Goal: Task Accomplishment & Management: Use online tool/utility

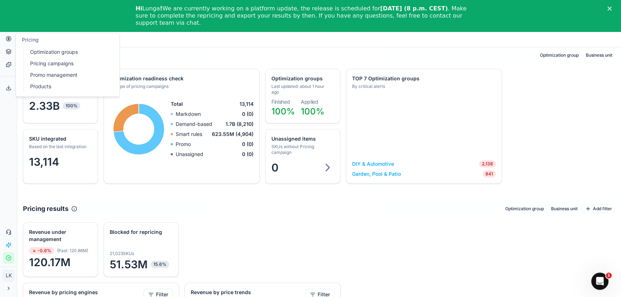
click at [30, 85] on link "Products" at bounding box center [69, 86] width 84 height 10
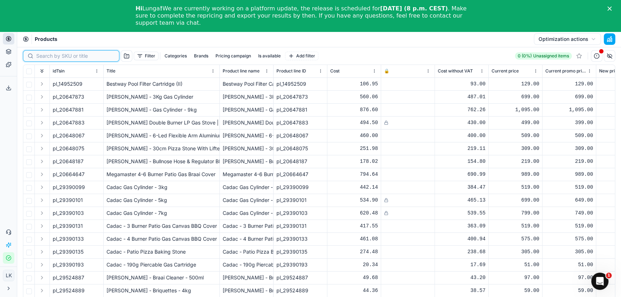
click at [42, 57] on input at bounding box center [75, 55] width 79 height 7
paste input "96859868"
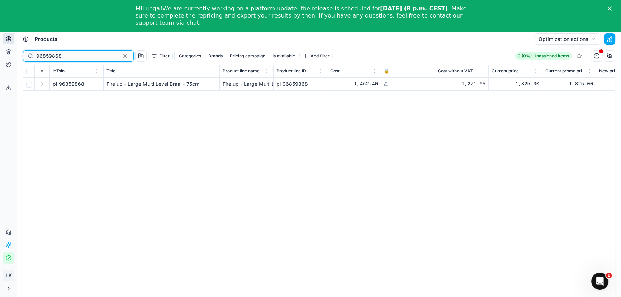
type input "96859868"
click at [203, 145] on div "pl_96859868 Fire up - Large Multi Level Braai - 75cm Fire up - Large Multi Leve…" at bounding box center [319, 197] width 592 height 239
click at [473, 180] on div "pl_96859868 Fire up - Large Multi Level Braai - 75cm Fire up - Large Multi Leve…" at bounding box center [319, 197] width 592 height 239
click at [300, 136] on div "pl_96859868 Fire up - Large Multi Level Braai - 75cm Fire up - Large Multi Leve…" at bounding box center [319, 197] width 592 height 239
click at [396, 114] on div "pl_96859868 Fire up - Large Multi Level Braai - 75cm Fire up - Large Multi Leve…" at bounding box center [319, 197] width 592 height 239
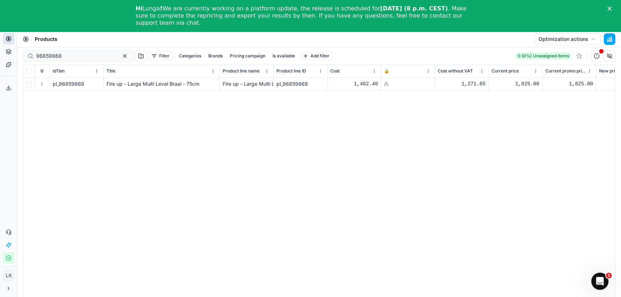
click at [386, 84] on icon at bounding box center [386, 84] width 4 height 4
click at [389, 151] on div "pl_96859868 Fire up - Large Multi Level Braai - 75cm Fire up - Large Multi Leve…" at bounding box center [319, 197] width 592 height 239
click at [224, 147] on div "pl_96859868 Fire up - Large Multi Level Braai - 75cm Fire up - Large Multi Leve…" at bounding box center [319, 197] width 592 height 239
click at [276, 160] on div "pl_96859868 Fire up - Large Multi Level Braai - 75cm Fire up - Large Multi Leve…" at bounding box center [319, 197] width 592 height 239
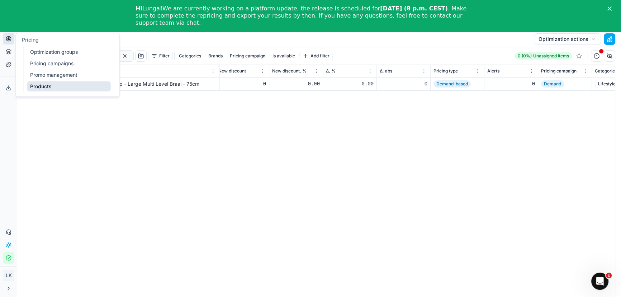
click at [61, 54] on link "Optimization groups" at bounding box center [69, 52] width 84 height 10
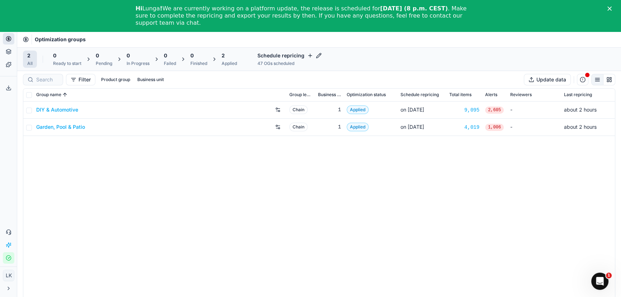
click at [74, 132] on div "Garden, Pool & Patio" at bounding box center [159, 126] width 247 height 11
click at [72, 129] on link "Garden, Pool & Patio" at bounding box center [60, 126] width 49 height 7
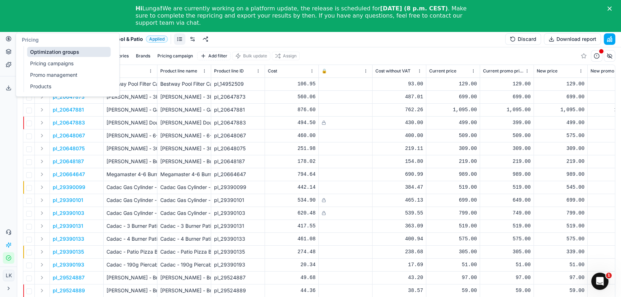
click at [10, 39] on circle at bounding box center [8, 38] width 5 height 5
click at [43, 52] on link "Optimization groups" at bounding box center [69, 52] width 84 height 10
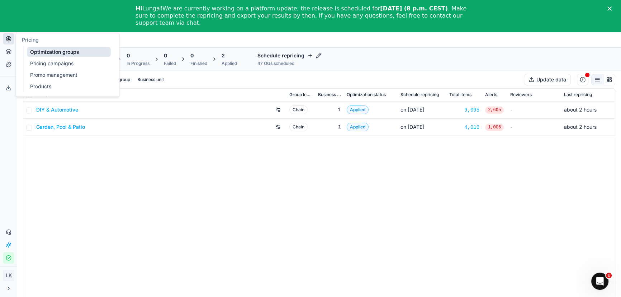
click at [149, 203] on div "DIY & Automotive Chain 1 Applied on [DATE] 9,095 2,605 - about 2 hours Garden, …" at bounding box center [319, 211] width 592 height 221
click at [6, 40] on icon at bounding box center [9, 39] width 6 height 6
click at [60, 66] on link "Pricing campaigns" at bounding box center [69, 63] width 84 height 10
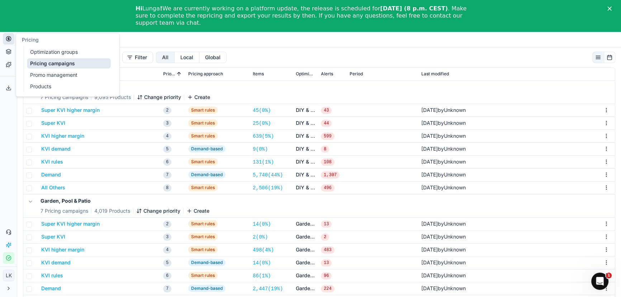
click at [49, 86] on link "Products" at bounding box center [69, 86] width 84 height 10
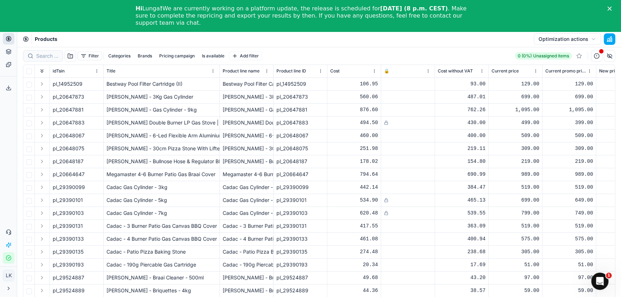
click at [89, 57] on button "Filter" at bounding box center [89, 56] width 25 height 9
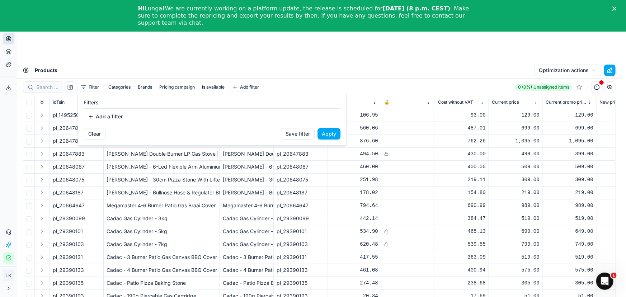
click at [145, 87] on html "Pricing platform Analytics Pricing Product portfolio Templates Export service 0…" at bounding box center [313, 180] width 626 height 360
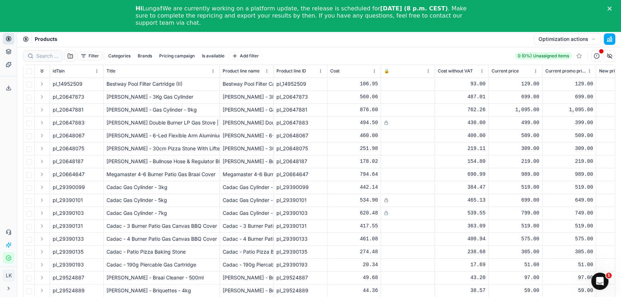
click at [142, 57] on button "Brands" at bounding box center [145, 56] width 20 height 9
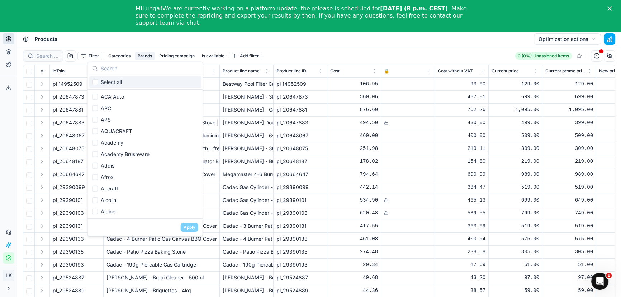
click at [102, 71] on input "text" at bounding box center [150, 68] width 98 height 14
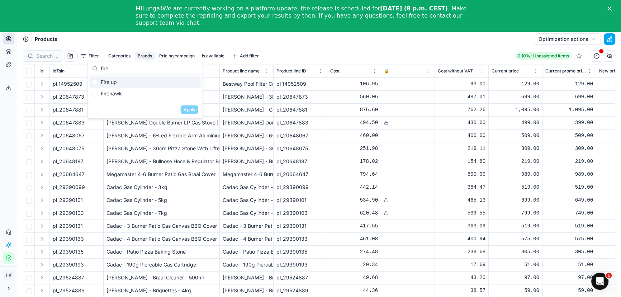
type input "fire"
click at [96, 80] on input "Suggestions" at bounding box center [95, 82] width 6 height 6
checkbox input "true"
click at [193, 109] on button "Apply" at bounding box center [190, 109] width 18 height 9
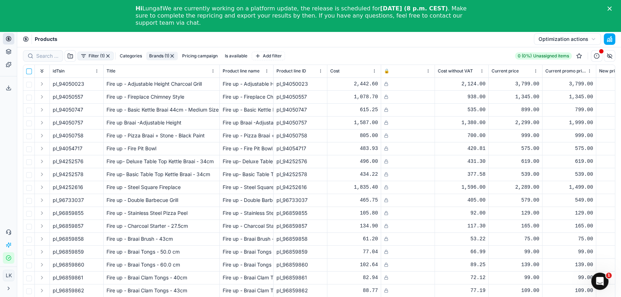
click at [27, 69] on input "checkbox" at bounding box center [29, 71] width 6 height 6
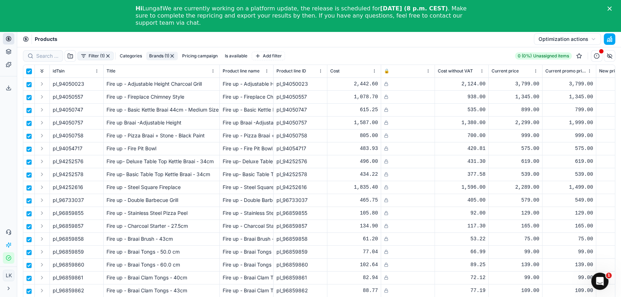
checkbox input "true"
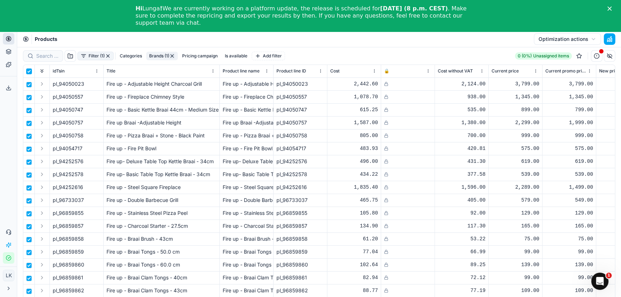
checkbox input "true"
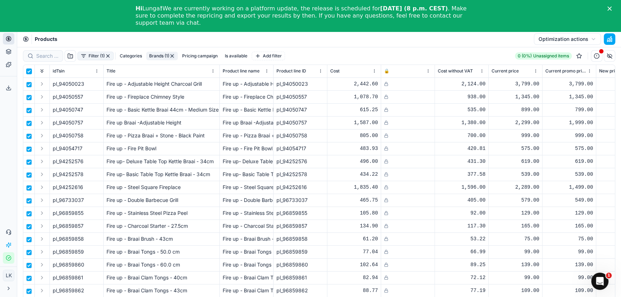
checkbox input "true"
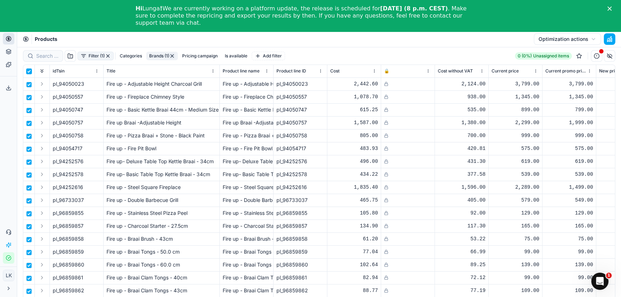
checkbox input "true"
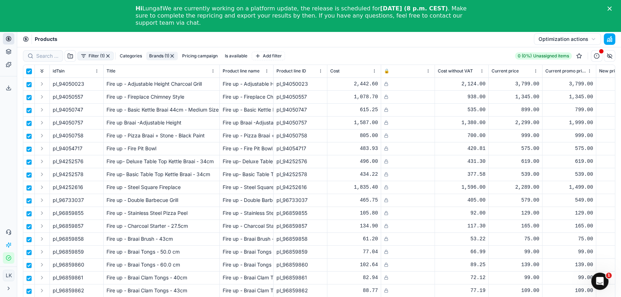
checkbox input "true"
click at [200, 55] on button "Pricing campaign" at bounding box center [199, 56] width 41 height 9
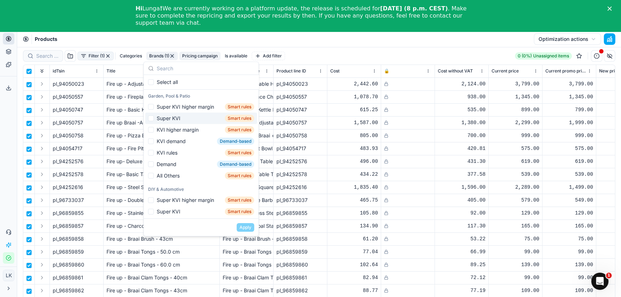
click at [582, 42] on button "Optimization actions" at bounding box center [567, 38] width 67 height 11
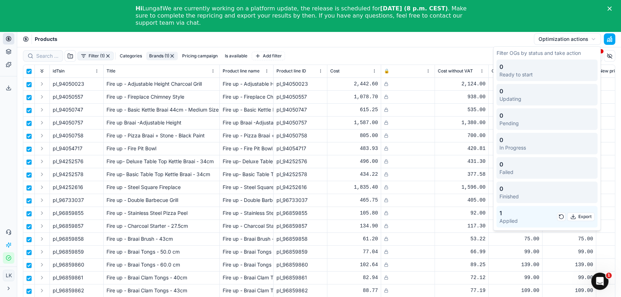
click at [463, 28] on div "Hi Lunga ! We are currently working on a platform update, the release is schedu…" at bounding box center [308, 16] width 344 height 26
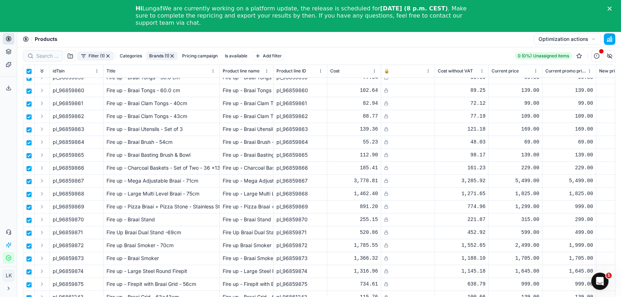
scroll to position [179, 0]
drag, startPoint x: 613, startPoint y: 237, endPoint x: 13, endPoint y: 7, distance: 642.5
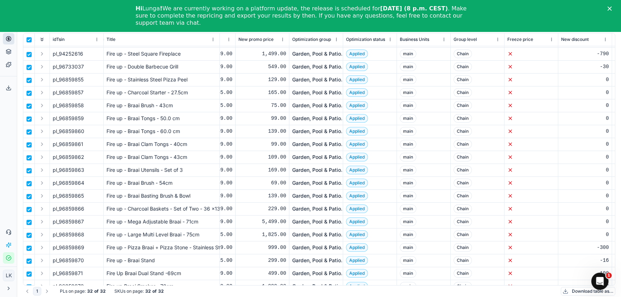
scroll to position [70, 415]
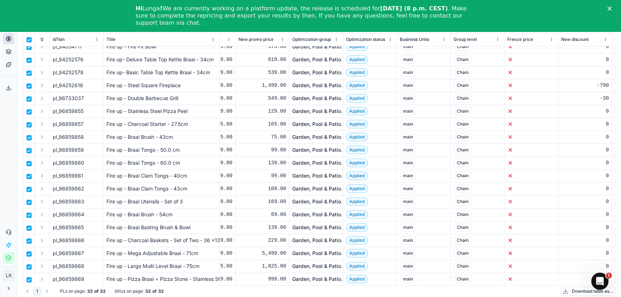
click at [392, 39] on html "Pricing platform Analytics Pricing Product portfolio Templates Export service 0…" at bounding box center [310, 132] width 621 height 328
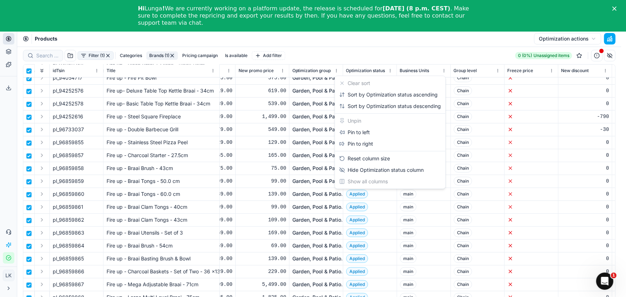
click at [481, 46] on html "Pricing platform Analytics Pricing Product portfolio Templates Export service 0…" at bounding box center [313, 148] width 626 height 360
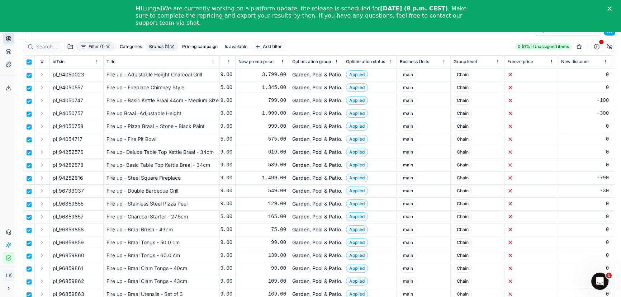
scroll to position [0, 0]
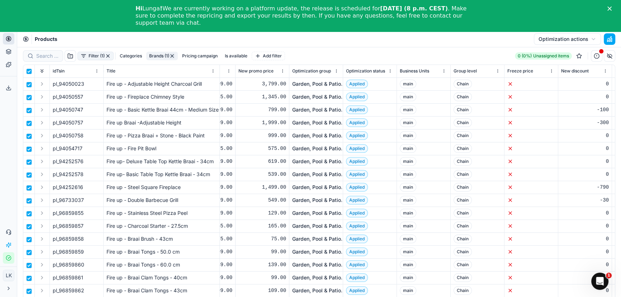
click at [356, 86] on span "Applied" at bounding box center [357, 84] width 22 height 9
click at [389, 70] on html "Pricing platform Analytics Pricing Product portfolio Templates Export service 0…" at bounding box center [310, 164] width 621 height 328
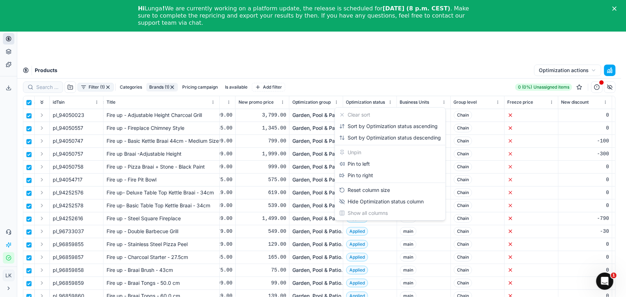
click at [571, 69] on html "Pricing platform Analytics Pricing Product portfolio Templates Export service 0…" at bounding box center [313, 180] width 626 height 360
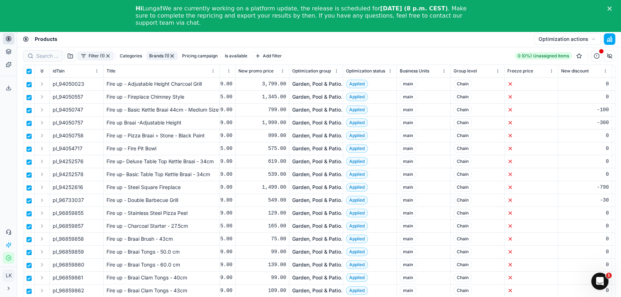
click at [570, 39] on button "Optimization actions" at bounding box center [567, 38] width 67 height 11
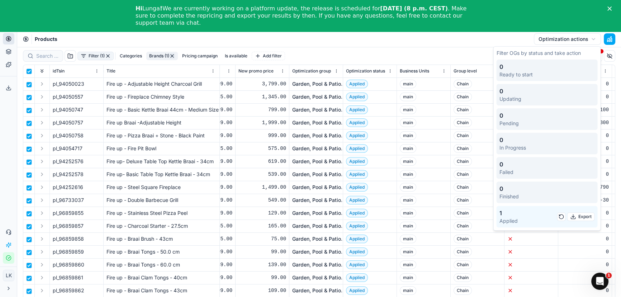
click at [570, 39] on button "Optimization actions" at bounding box center [567, 38] width 67 height 11
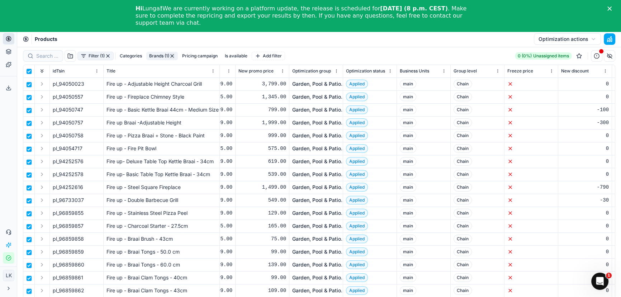
click at [204, 55] on button "Pricing campaign" at bounding box center [199, 56] width 41 height 9
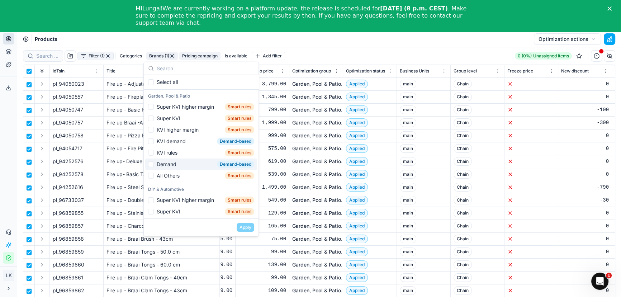
click at [332, 47] on div "Filter (1) Categories Brands (1) Pricing campaign Is available Add filter 0 (0%…" at bounding box center [319, 55] width 592 height 17
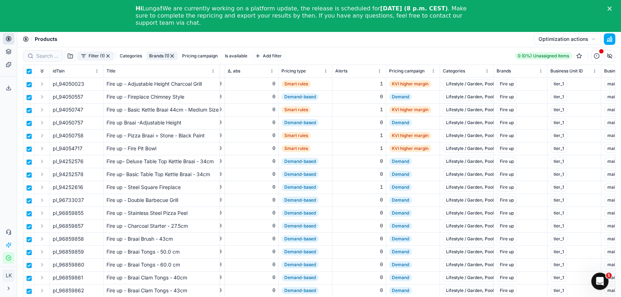
click at [325, 71] on html "Pricing platform Analytics Pricing Product portfolio Templates Export service 0…" at bounding box center [310, 164] width 621 height 328
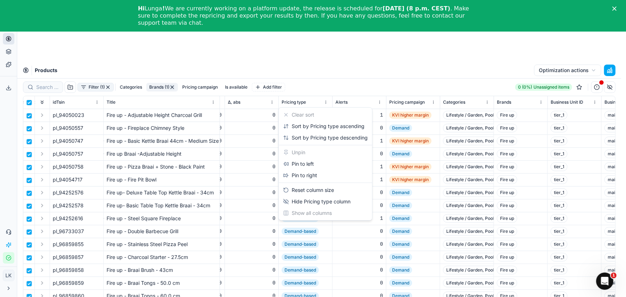
click at [327, 67] on html "Pricing platform Analytics Pricing Product portfolio Templates Export service 0…" at bounding box center [313, 180] width 626 height 360
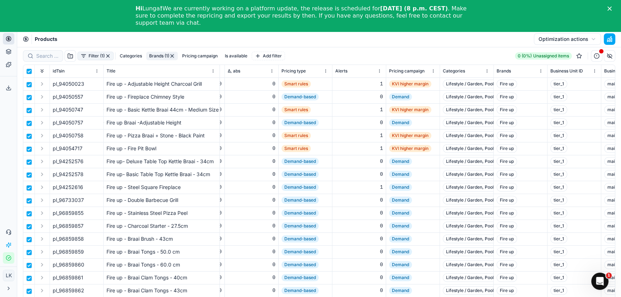
click at [433, 72] on html "Pricing platform Analytics Pricing Product portfolio Templates Export service 0…" at bounding box center [310, 164] width 621 height 328
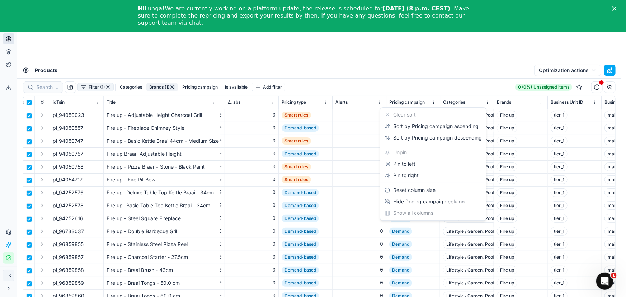
click at [440, 65] on html "Pricing platform Analytics Pricing Product portfolio Templates Export service 0…" at bounding box center [313, 180] width 626 height 360
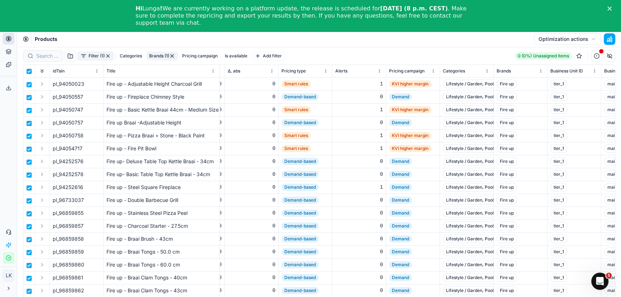
click at [594, 40] on button "Optimization actions" at bounding box center [567, 38] width 67 height 11
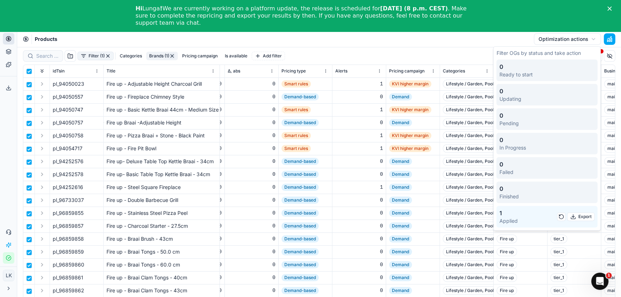
click at [398, 41] on div "Products Optimization actions" at bounding box center [319, 40] width 604 height 16
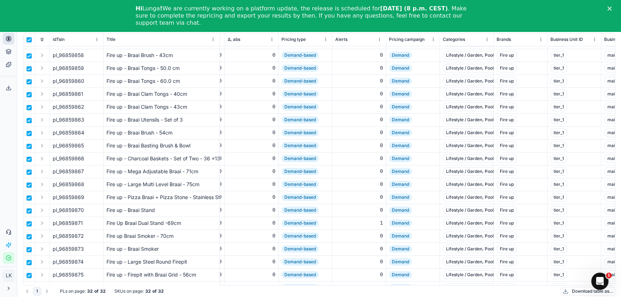
scroll to position [179, 909]
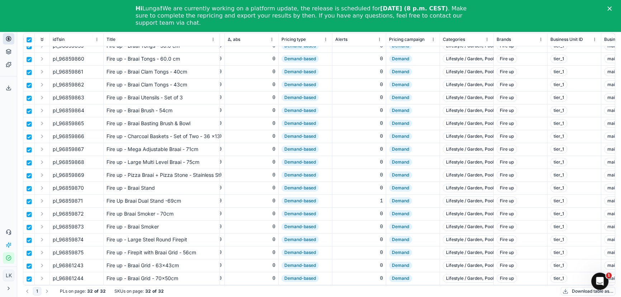
drag, startPoint x: 215, startPoint y: 285, endPoint x: 235, endPoint y: 286, distance: 20.1
click at [235, 286] on div "Filter (1) Categories Brands (1) Pricing campaign Is available Add filter 0 (0%…" at bounding box center [319, 156] width 604 height 281
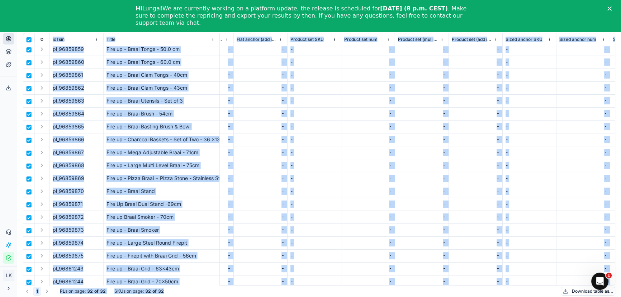
scroll to position [146, 2299]
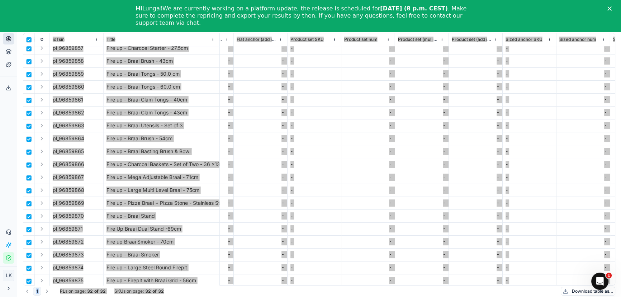
click at [612, 7] on div "Hi Lunga ! We are currently working on a platform update, the release is schedu…" at bounding box center [310, 16] width 621 height 26
click at [612, 6] on icon "Close" at bounding box center [609, 8] width 4 height 4
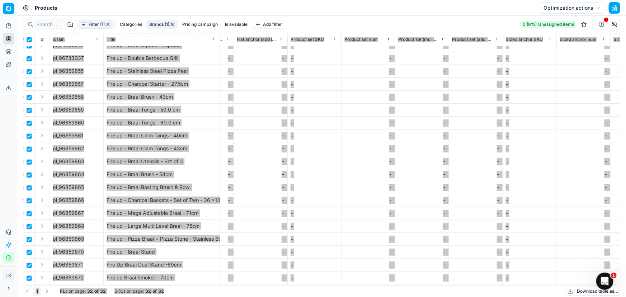
scroll to position [92, 2299]
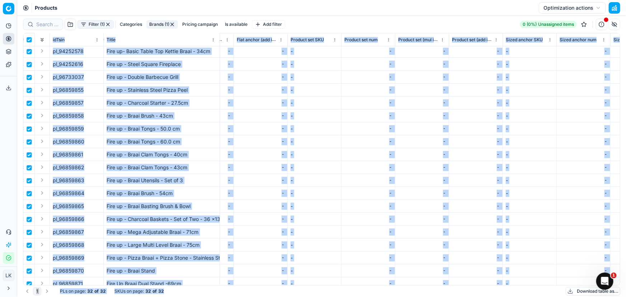
click at [574, 7] on button "Optimization actions" at bounding box center [572, 7] width 67 height 11
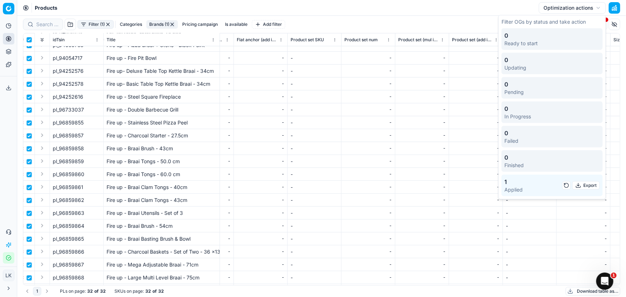
click at [350, 15] on div "Products Optimization actions" at bounding box center [321, 8] width 608 height 16
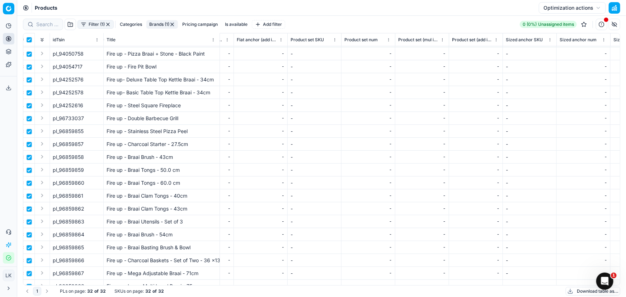
scroll to position [0, 2299]
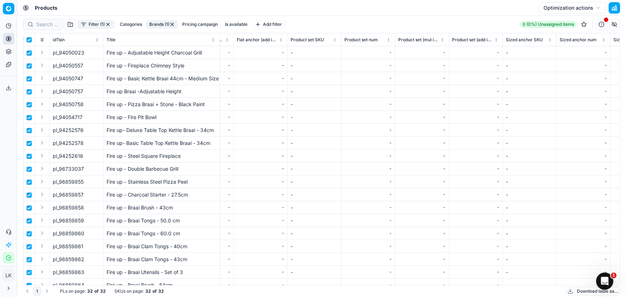
click at [196, 23] on button "Pricing campaign" at bounding box center [199, 24] width 41 height 9
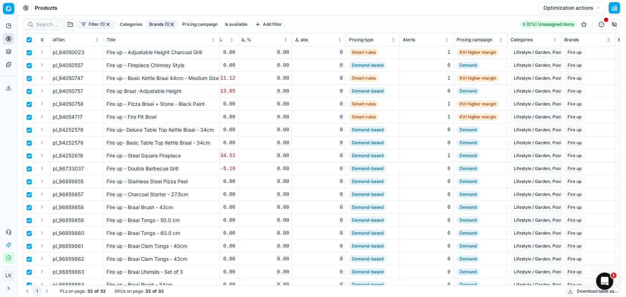
scroll to position [0, 842]
click at [395, 38] on html "Pricing platform Analytics Pricing Product portfolio Templates Export service 0…" at bounding box center [313, 148] width 626 height 297
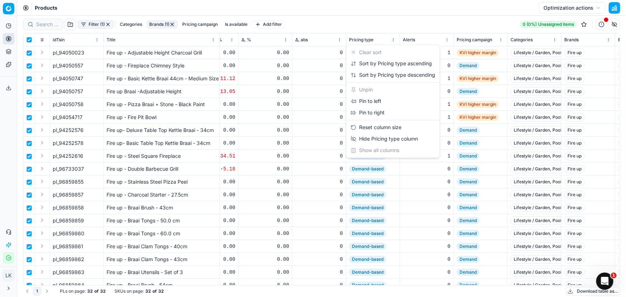
click at [395, 38] on html "Pricing platform Analytics Pricing Product portfolio Templates Export service 0…" at bounding box center [313, 148] width 626 height 297
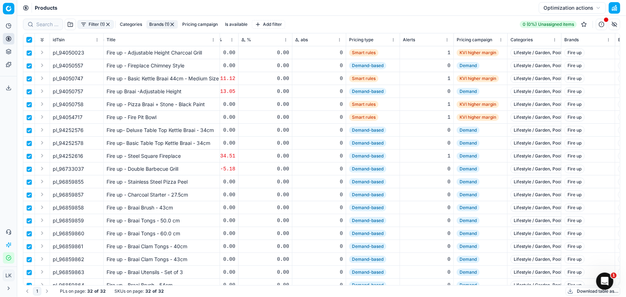
click at [30, 39] on input "checkbox" at bounding box center [29, 40] width 6 height 6
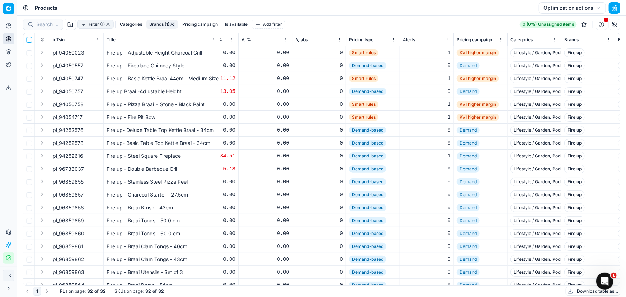
checkbox input "false"
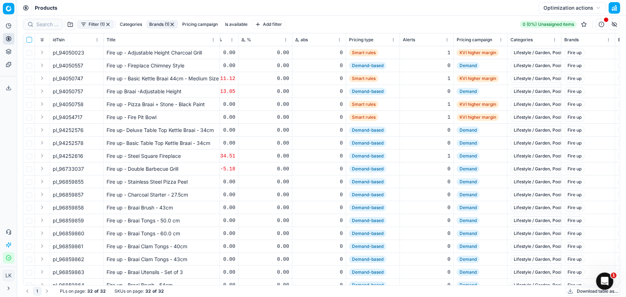
checkbox input "false"
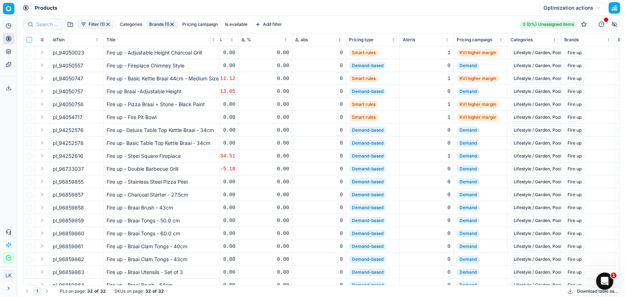
checkbox input "false"
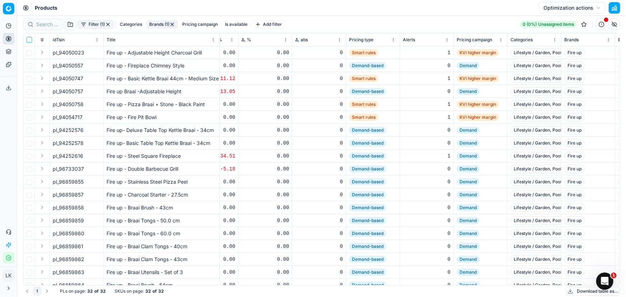
checkbox input "false"
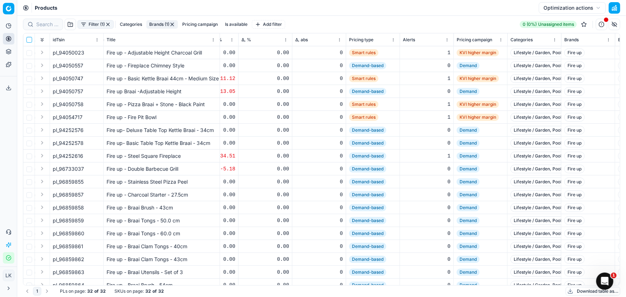
checkbox input "false"
click at [42, 50] on button "Expand" at bounding box center [42, 52] width 9 height 9
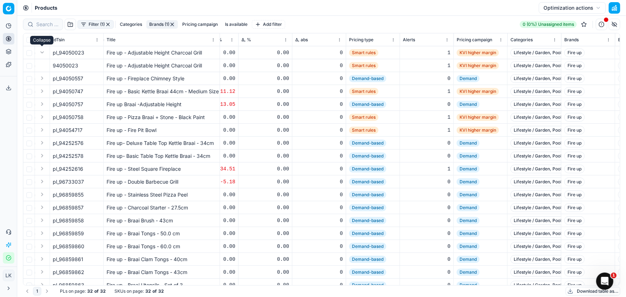
click at [42, 50] on button "Expand" at bounding box center [42, 52] width 9 height 9
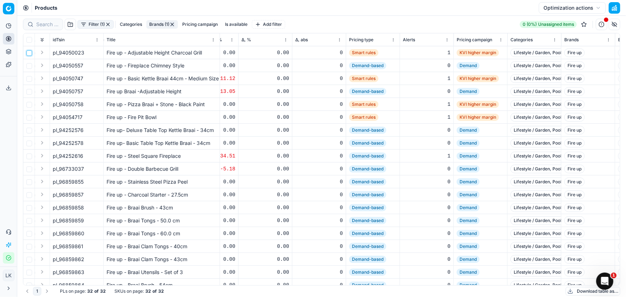
click at [31, 54] on input "checkbox" at bounding box center [29, 53] width 6 height 6
checkbox input "true"
click at [570, 8] on button "Optimization actions" at bounding box center [572, 7] width 67 height 11
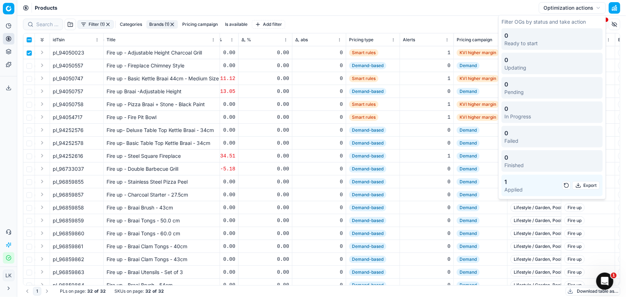
click at [571, 7] on button "Optimization actions" at bounding box center [572, 7] width 67 height 11
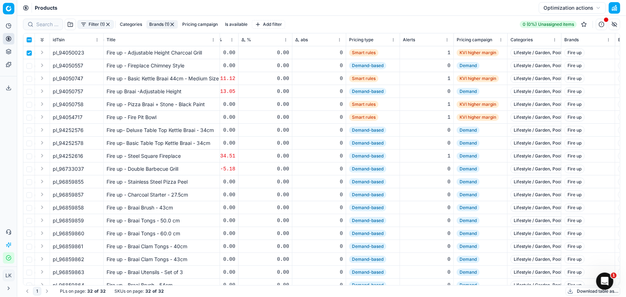
click at [197, 24] on button "Pricing campaign" at bounding box center [199, 24] width 41 height 9
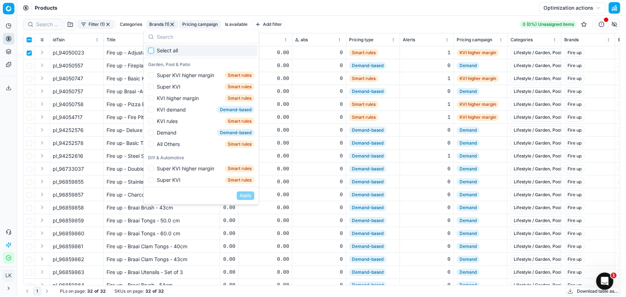
click at [153, 52] on input "Suggestions" at bounding box center [151, 51] width 6 height 6
checkbox input "true"
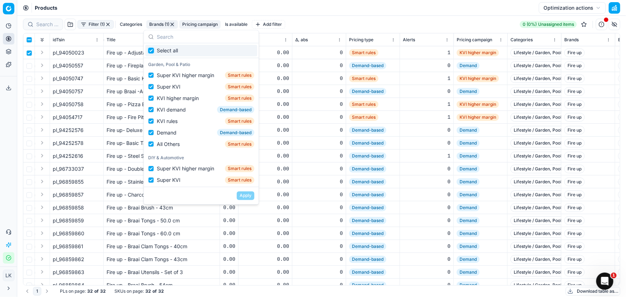
checkbox input "true"
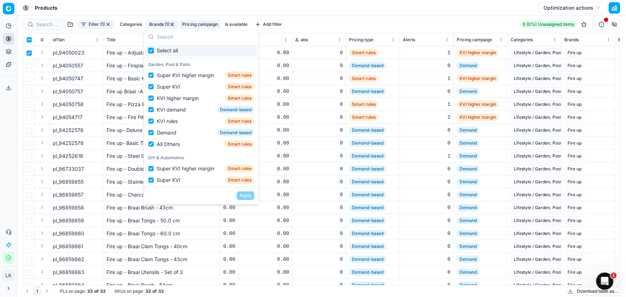
checkbox input "true"
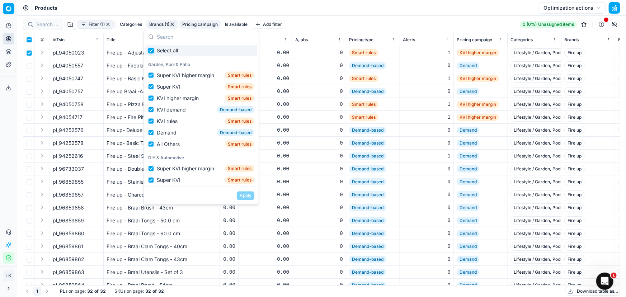
checkbox input "true"
click at [153, 52] on input "Suggestions" at bounding box center [151, 51] width 6 height 6
checkbox input "false"
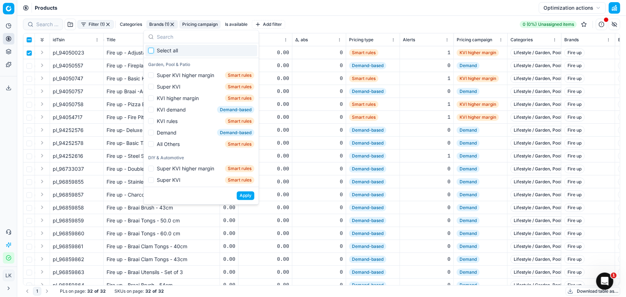
checkbox input "false"
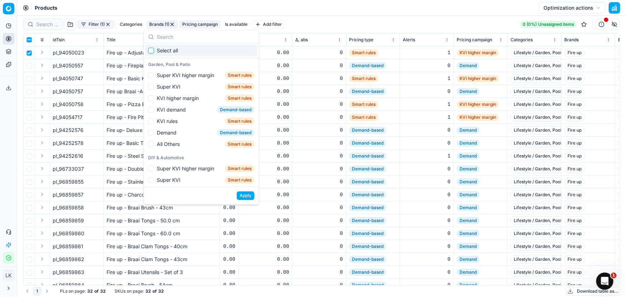
checkbox input "false"
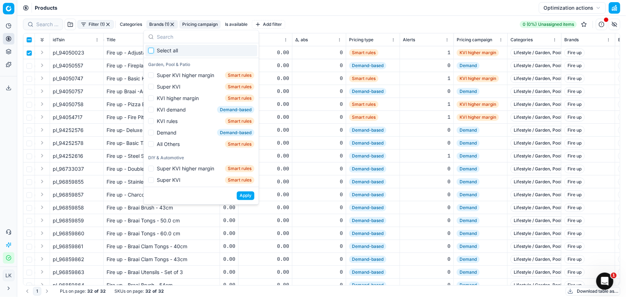
checkbox input "false"
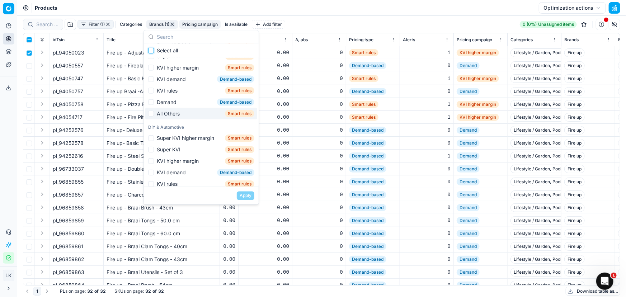
scroll to position [57, 0]
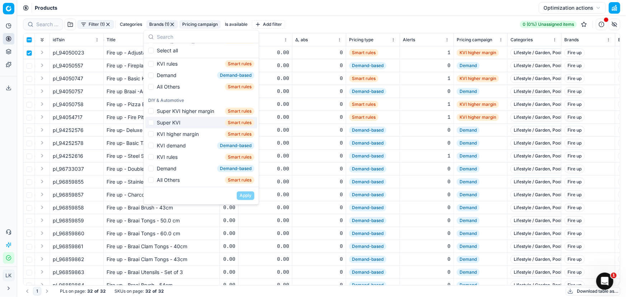
click at [324, 16] on div "Filter (1) Categories Brands (1) Pricing campaign Is available Add filter 0 (0%…" at bounding box center [321, 24] width 597 height 17
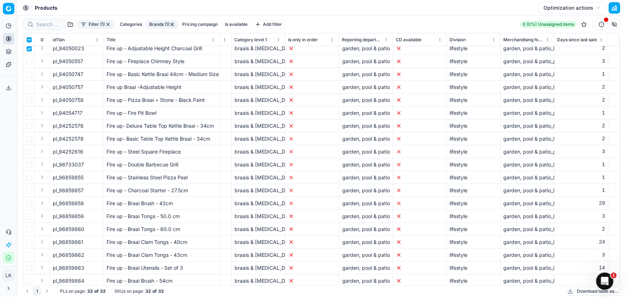
scroll to position [0, 3686]
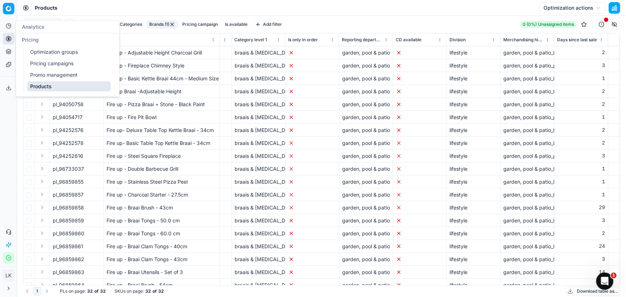
click at [5, 26] on button "Analytics" at bounding box center [8, 25] width 11 height 11
click at [51, 53] on link "Optimization groups" at bounding box center [69, 52] width 84 height 10
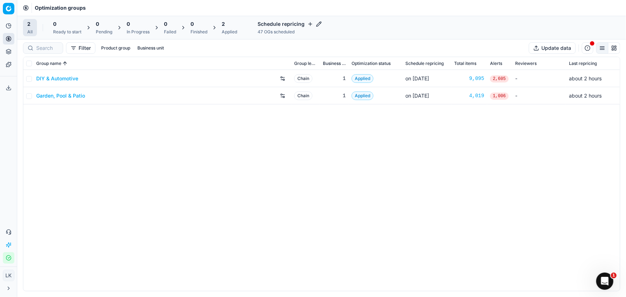
click at [247, 120] on div "DIY & Automotive Chain 1 Applied on [DATE] 9,095 2,605 - about 2 hours Garden, …" at bounding box center [321, 180] width 596 height 221
click at [78, 95] on link "Garden, Pool & Patio" at bounding box center [60, 95] width 49 height 7
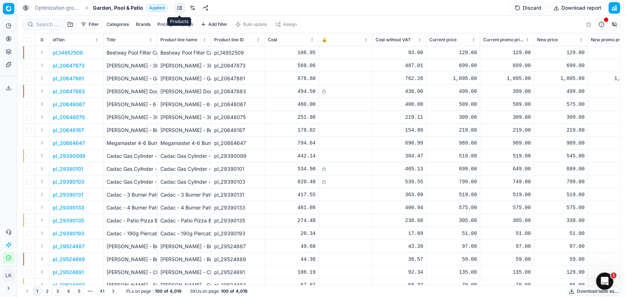
click at [179, 8] on link at bounding box center [179, 7] width 11 height 11
click at [140, 24] on button "Brands" at bounding box center [143, 24] width 20 height 9
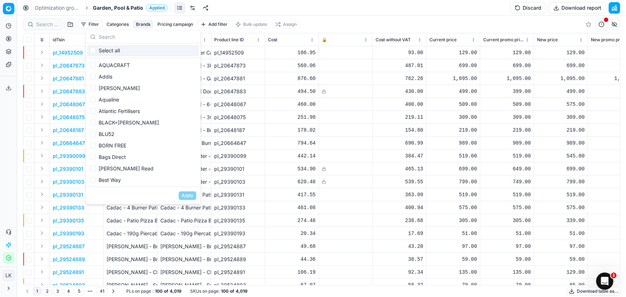
drag, startPoint x: 103, startPoint y: 36, endPoint x: 108, endPoint y: 37, distance: 4.5
click at [104, 36] on input "text" at bounding box center [148, 36] width 98 height 14
click at [115, 38] on input "text" at bounding box center [148, 36] width 98 height 14
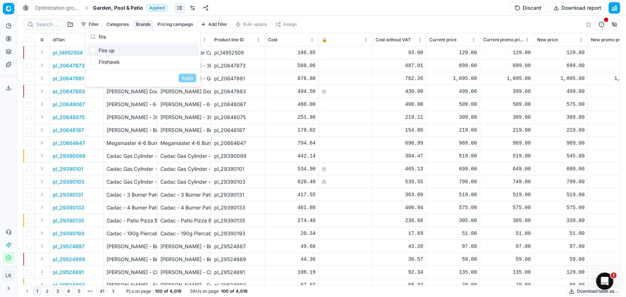
type input "fire"
click at [112, 49] on div "Fire up" at bounding box center [143, 50] width 112 height 11
checkbox input "true"
click at [190, 76] on button "Apply" at bounding box center [188, 78] width 18 height 9
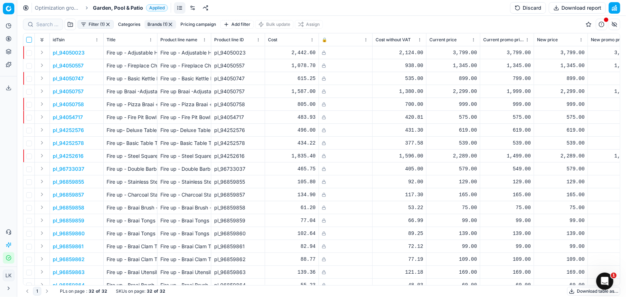
click at [29, 40] on input "checkbox" at bounding box center [29, 40] width 6 height 6
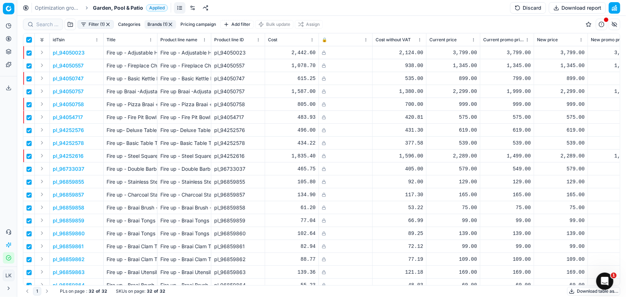
checkbox input "true"
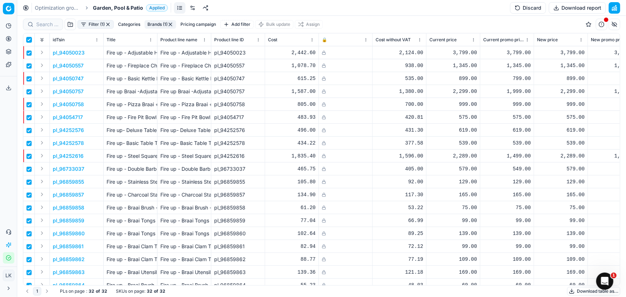
checkbox input "true"
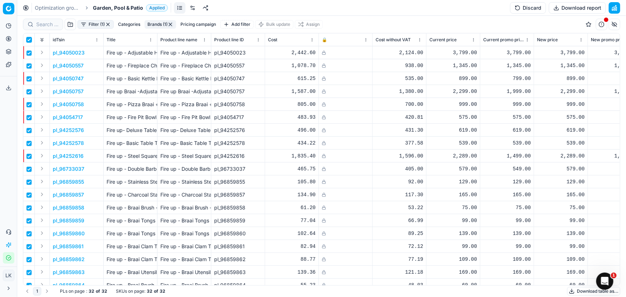
checkbox input "true"
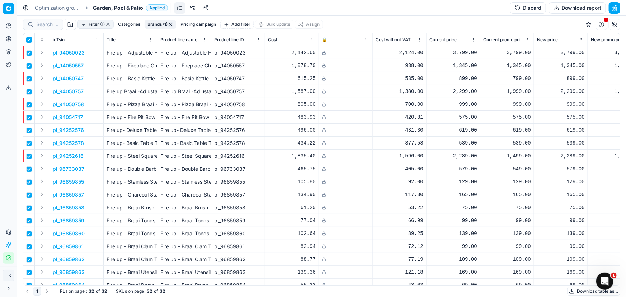
checkbox input "true"
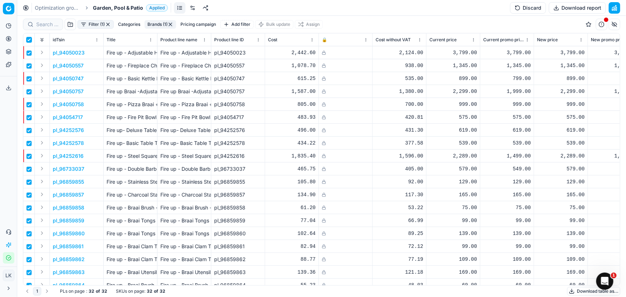
checkbox input "true"
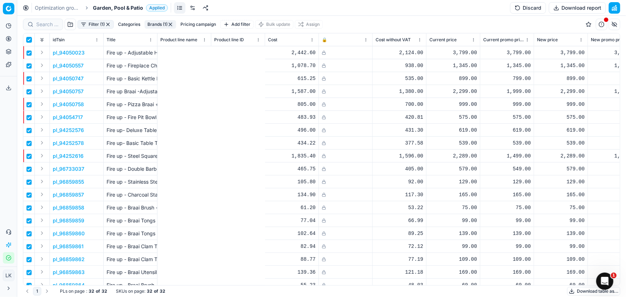
scroll to position [0, 512]
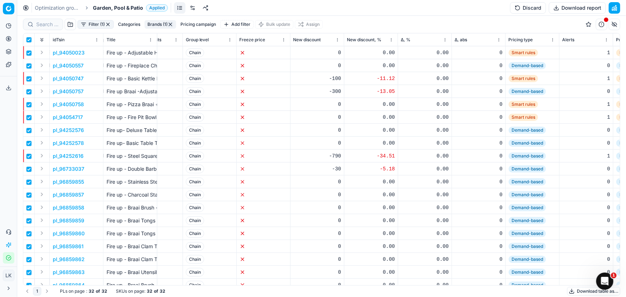
click at [200, 26] on button "Pricing campaign" at bounding box center [197, 24] width 41 height 9
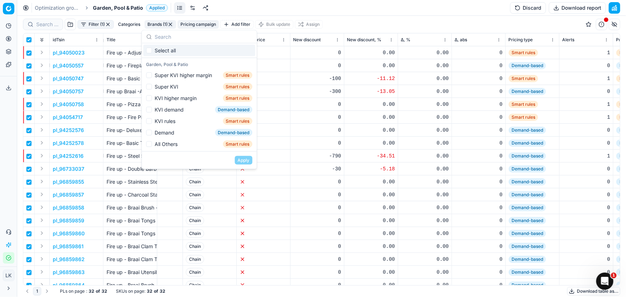
click at [396, 23] on div "Filter (1) Categories Brands (1) Pricing campaign Add filter Bulk update Assign" at bounding box center [321, 24] width 597 height 17
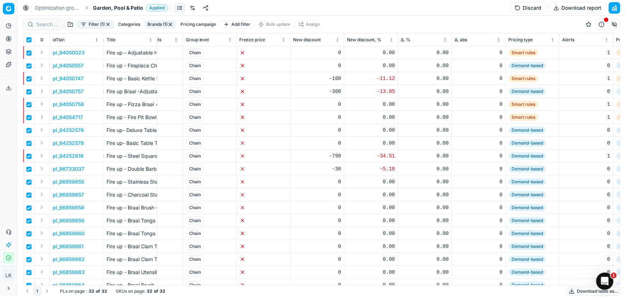
click at [370, 18] on div "Filter (1) Categories Brands (1) Pricing campaign Add filter Bulk update Assign" at bounding box center [321, 24] width 597 height 17
click at [31, 41] on input "checkbox" at bounding box center [29, 40] width 6 height 6
checkbox input "false"
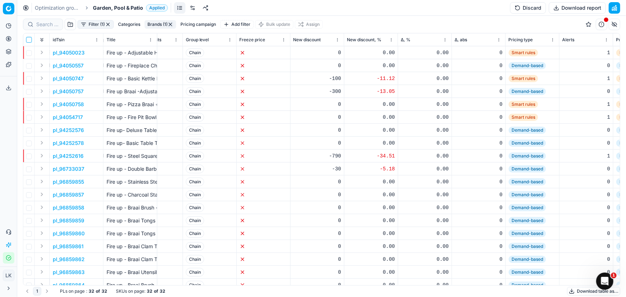
checkbox input "false"
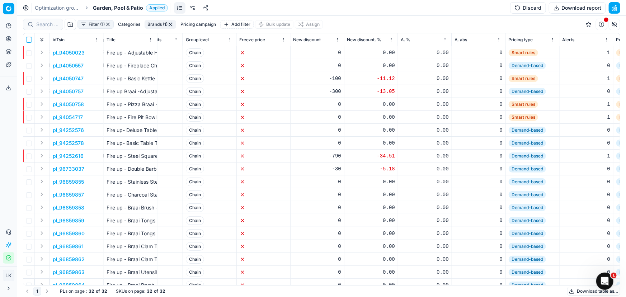
checkbox input "false"
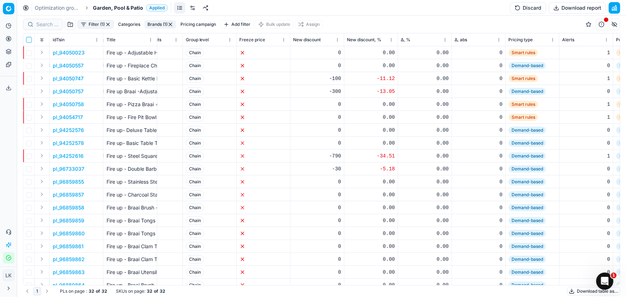
checkbox input "false"
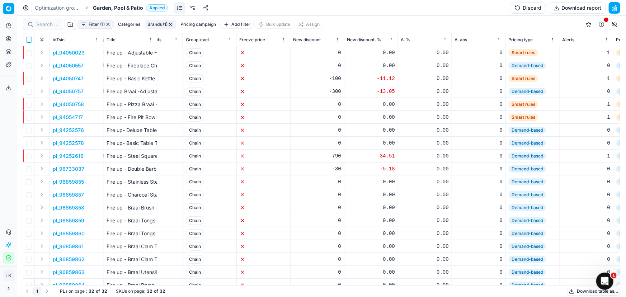
checkbox input "false"
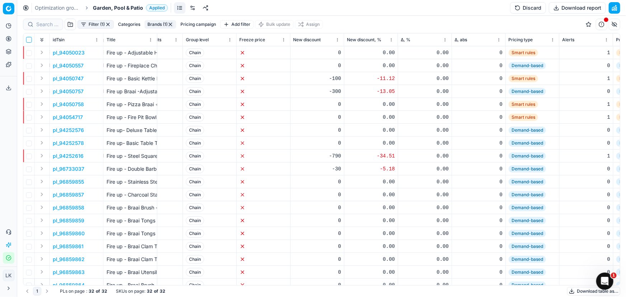
checkbox input "false"
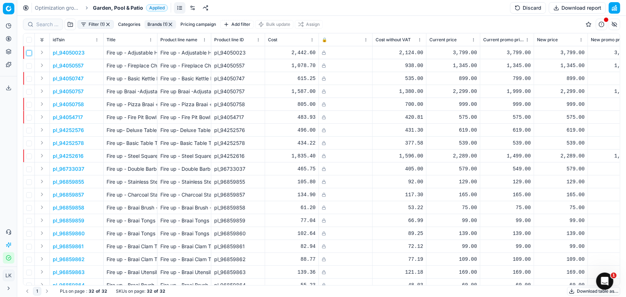
click at [30, 52] on input "checkbox" at bounding box center [29, 53] width 6 height 6
checkbox input "false"
click at [73, 51] on p "pl_94050023" at bounding box center [69, 52] width 32 height 7
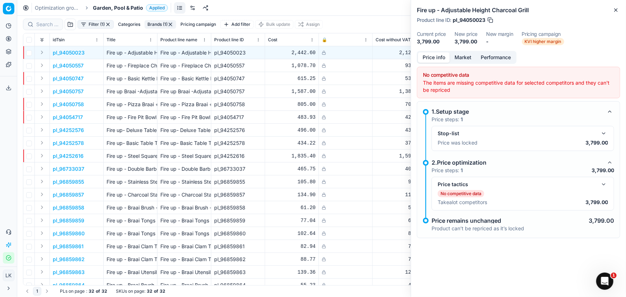
click at [77, 66] on p "pl_94050557" at bounding box center [68, 65] width 31 height 7
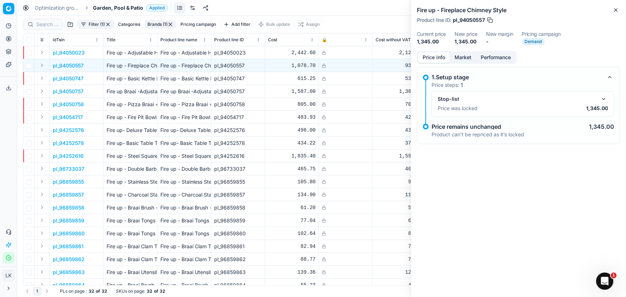
click at [72, 80] on p "pl_94050747" at bounding box center [68, 78] width 31 height 7
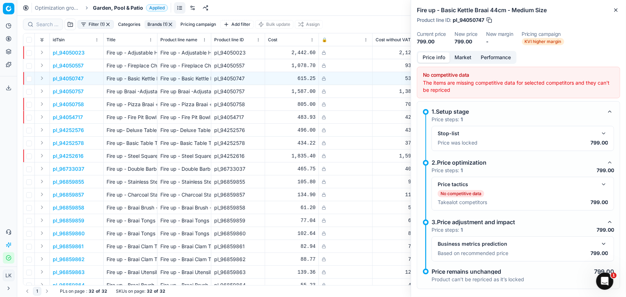
click at [347, 18] on div "Filter (1) Categories Brands (1) Pricing campaign Add filter Bulk update Assign" at bounding box center [321, 24] width 597 height 17
click at [615, 10] on icon "button" at bounding box center [615, 10] width 3 height 3
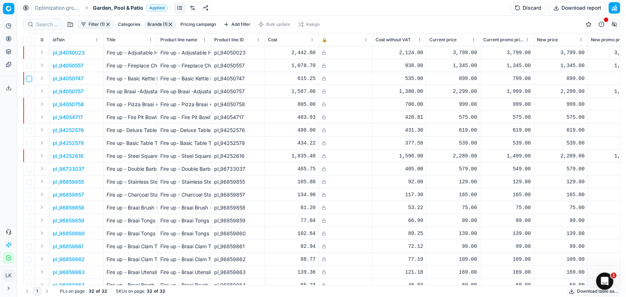
click at [30, 78] on input "checkbox" at bounding box center [29, 79] width 6 height 6
checkbox input "true"
click at [28, 69] on td at bounding box center [28, 65] width 11 height 13
click at [29, 67] on input "checkbox" at bounding box center [29, 66] width 6 height 6
checkbox input "true"
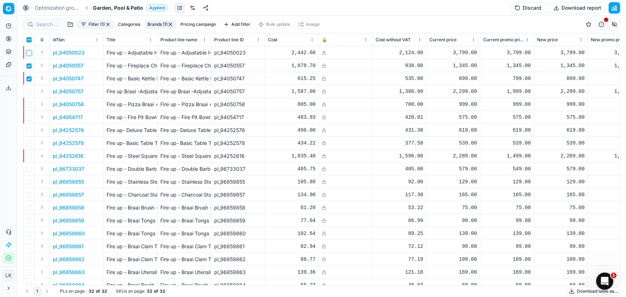
click at [28, 53] on input "checkbox" at bounding box center [29, 53] width 6 height 6
checkbox input "true"
drag, startPoint x: 422, startPoint y: 18, endPoint x: 475, endPoint y: 18, distance: 53.4
click at [422, 17] on div "Filter (1) Categories Brands (1) Pricing campaign Add filter Bulk update Assign" at bounding box center [321, 24] width 597 height 17
click at [422, 13] on div "Optimization groups Garden, Pool & Patio Applied Discard Download report" at bounding box center [321, 8] width 608 height 16
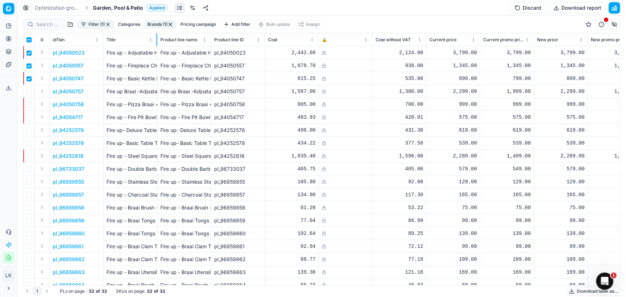
click at [157, 36] on div at bounding box center [156, 39] width 1 height 13
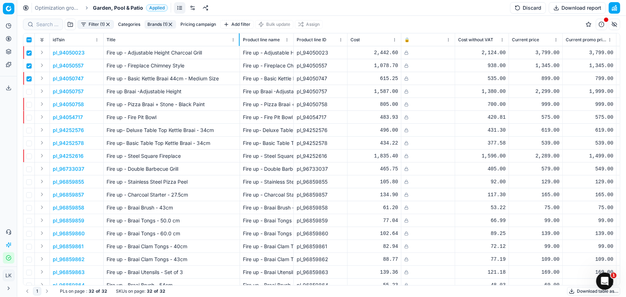
click at [239, 43] on div at bounding box center [239, 39] width 1 height 13
click at [29, 41] on input "checkbox" at bounding box center [29, 40] width 6 height 6
checkbox input "true"
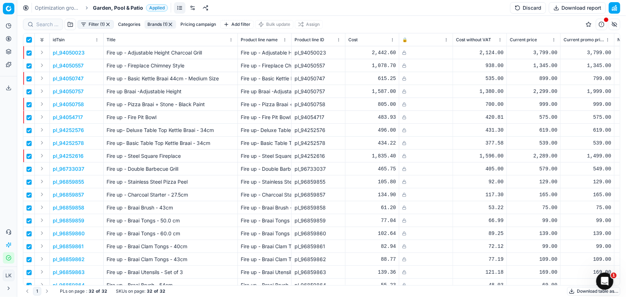
checkbox input "true"
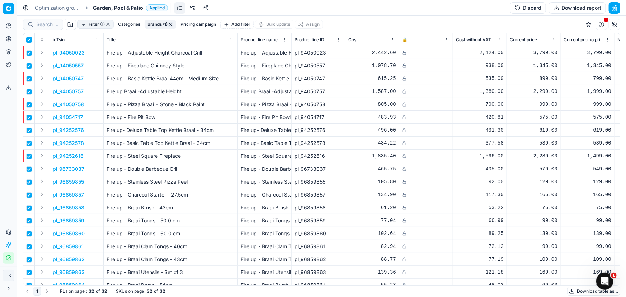
checkbox input "true"
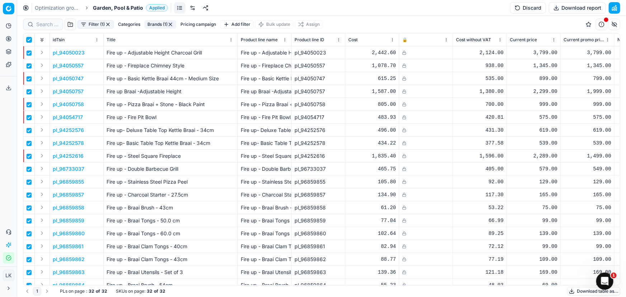
checkbox input "true"
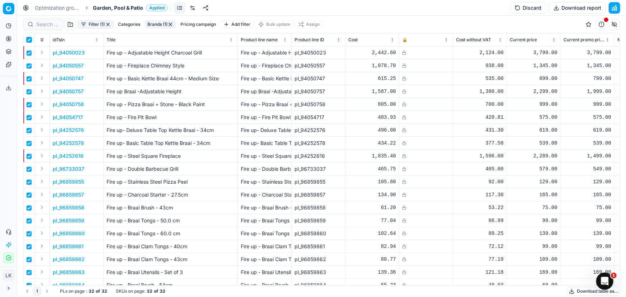
checkbox input "true"
click at [204, 6] on link at bounding box center [205, 7] width 11 height 11
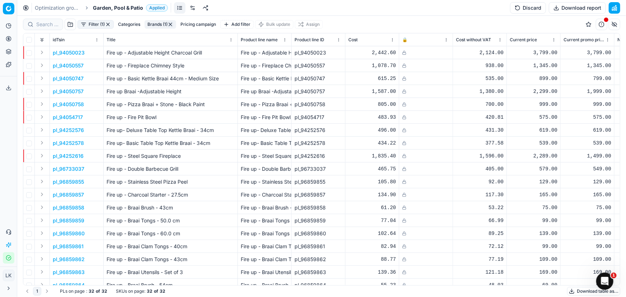
click at [177, 6] on link at bounding box center [179, 7] width 11 height 11
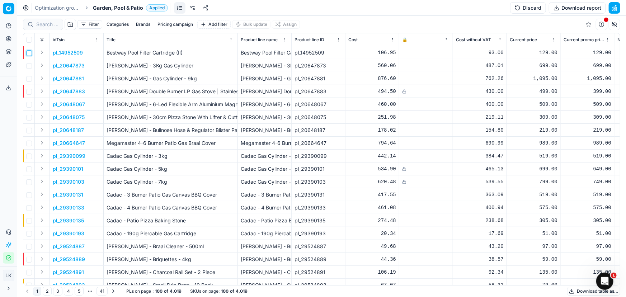
click at [30, 54] on input "checkbox" at bounding box center [29, 53] width 6 height 6
checkbox input "true"
click at [28, 67] on input "checkbox" at bounding box center [29, 66] width 6 height 6
click at [28, 66] on input "checkbox" at bounding box center [29, 66] width 6 height 6
checkbox input "false"
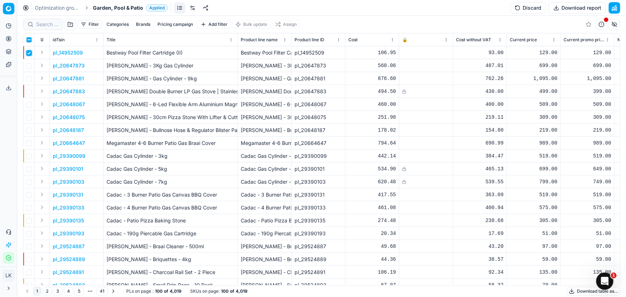
click at [27, 53] on input "checkbox" at bounding box center [29, 53] width 6 height 6
checkbox input "false"
drag, startPoint x: 365, startPoint y: 11, endPoint x: 369, endPoint y: 13, distance: 4.4
click at [366, 11] on div "Optimization groups Garden, Pool & Patio Applied Discard Download report" at bounding box center [321, 8] width 608 height 16
click at [527, 4] on button "Discard" at bounding box center [528, 7] width 36 height 11
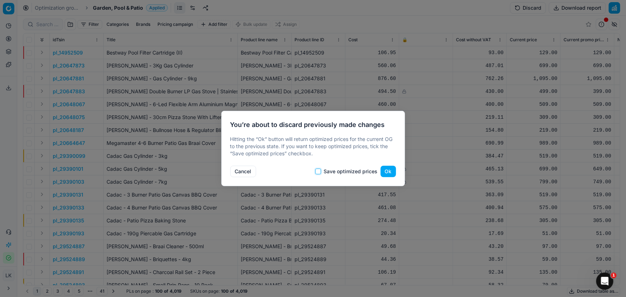
click at [319, 171] on input "Save optimized prices" at bounding box center [318, 172] width 6 height 6
checkbox input "true"
click at [387, 174] on button "Ok" at bounding box center [387, 171] width 15 height 11
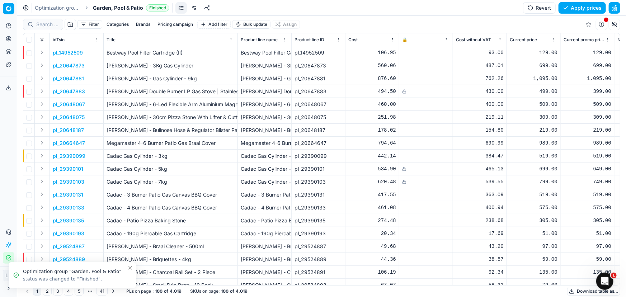
click at [382, 20] on div "Filter Categories Brands Pricing campaign Add filter Bulk update Assign" at bounding box center [321, 24] width 597 height 17
click at [143, 25] on button "Brands" at bounding box center [143, 24] width 20 height 9
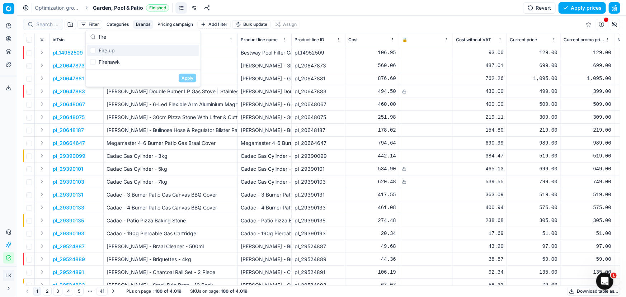
type input "fire"
click at [129, 50] on div "Fire up" at bounding box center [143, 50] width 112 height 11
checkbox input "true"
click at [188, 79] on button "Apply" at bounding box center [188, 78] width 18 height 9
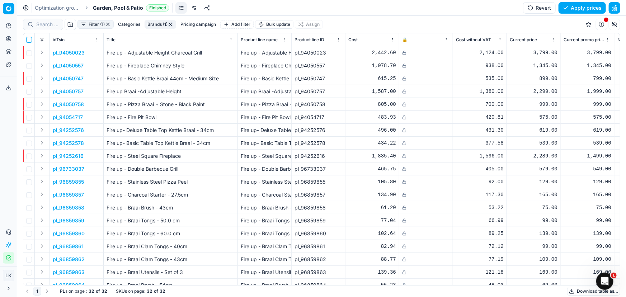
click at [30, 40] on input "checkbox" at bounding box center [29, 40] width 6 height 6
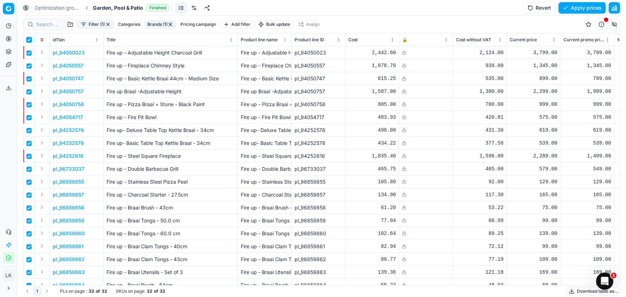
checkbox input "true"
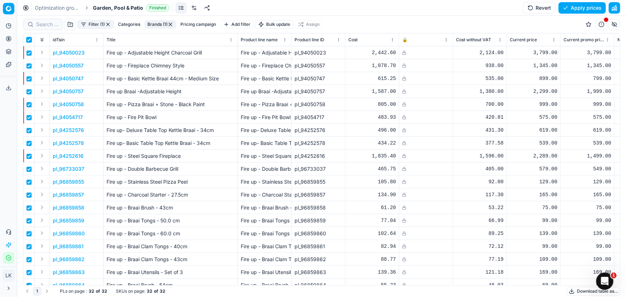
checkbox input "true"
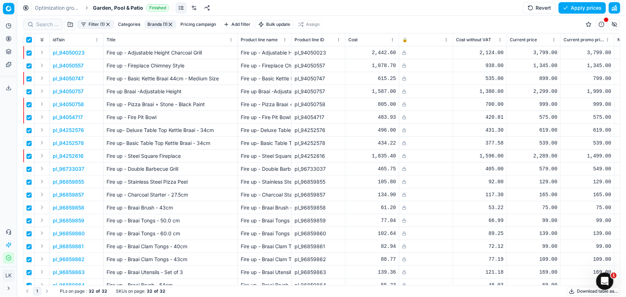
checkbox input "true"
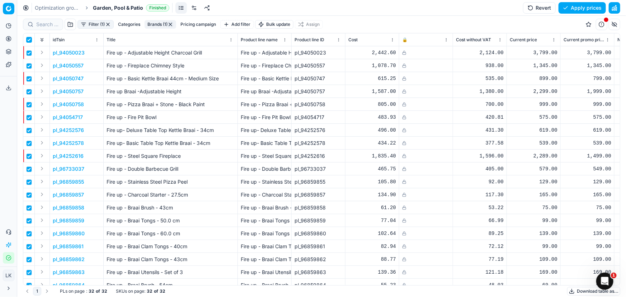
checkbox input "true"
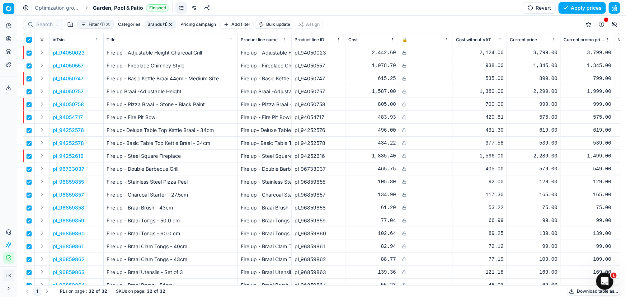
checkbox input "true"
click at [308, 26] on html "Pricing platform Analytics Pricing Product portfolio Templates Export service 0…" at bounding box center [313, 148] width 626 height 297
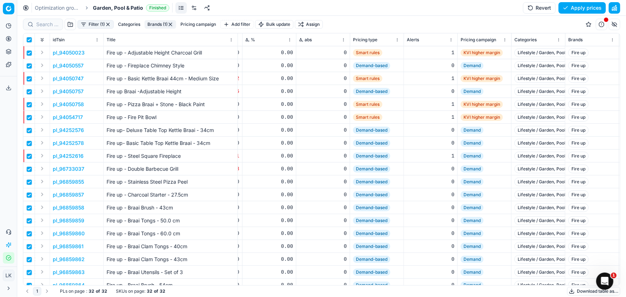
scroll to position [0, 772]
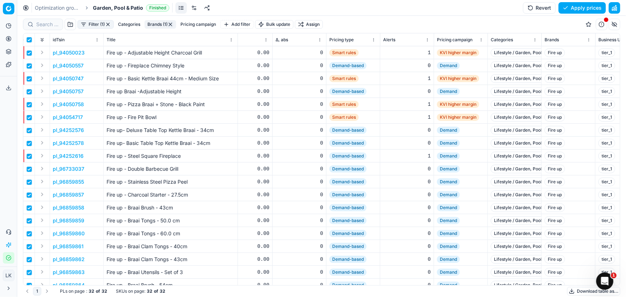
drag, startPoint x: 76, startPoint y: 283, endPoint x: 184, endPoint y: 287, distance: 107.3
click at [184, 289] on html "Pricing platform Analytics Pricing Product portfolio Templates Export service 0…" at bounding box center [313, 148] width 626 height 297
click at [308, 22] on html "Pricing platform Analytics Pricing Product portfolio Templates Export service 0…" at bounding box center [313, 148] width 626 height 297
click at [391, 5] on html "Pricing platform Analytics Pricing Product portfolio Templates Export service 0…" at bounding box center [313, 148] width 626 height 297
click at [308, 25] on html "Pricing platform Analytics Pricing Product portfolio Templates Export service 0…" at bounding box center [313, 148] width 626 height 297
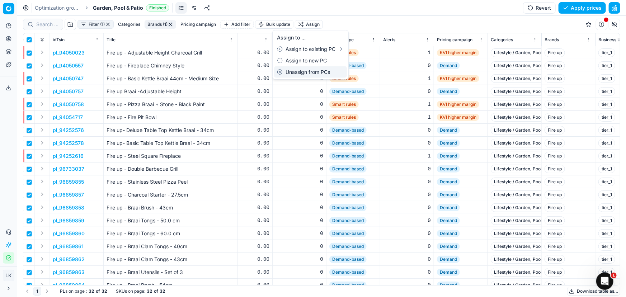
click at [283, 72] on div "Unassign from PCs" at bounding box center [310, 71] width 73 height 11
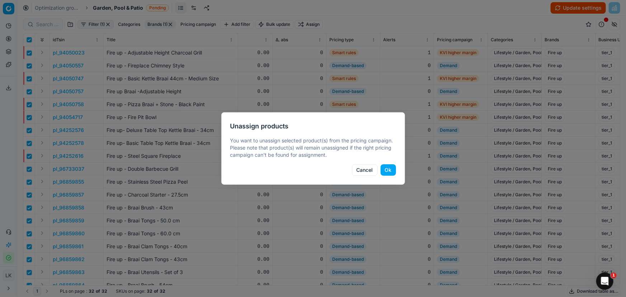
click at [389, 170] on button "Ok" at bounding box center [387, 169] width 15 height 11
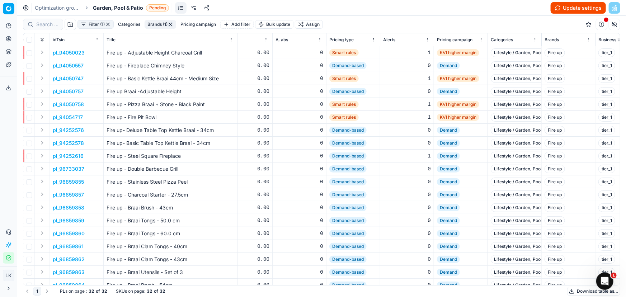
checkbox input "false"
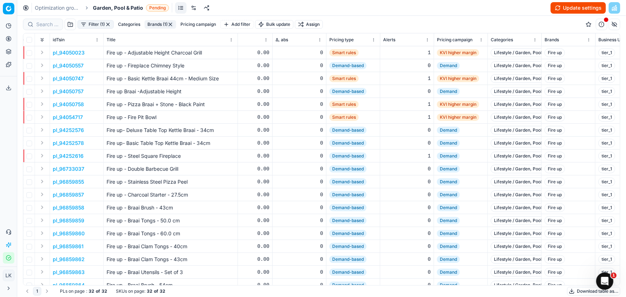
checkbox input "false"
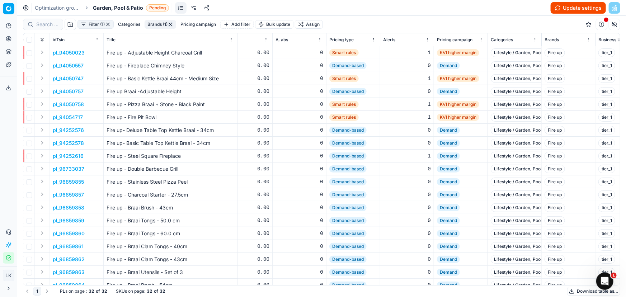
checkbox input "false"
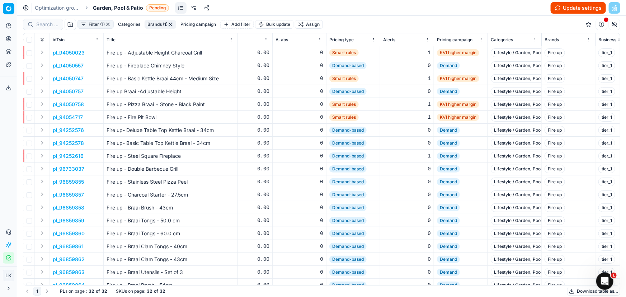
checkbox input "false"
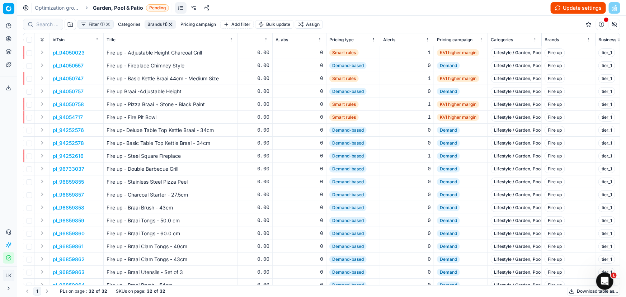
checkbox input "false"
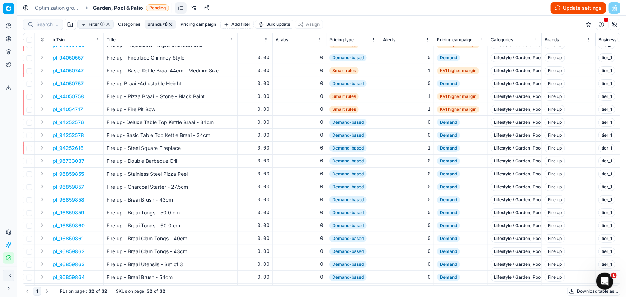
scroll to position [5, 772]
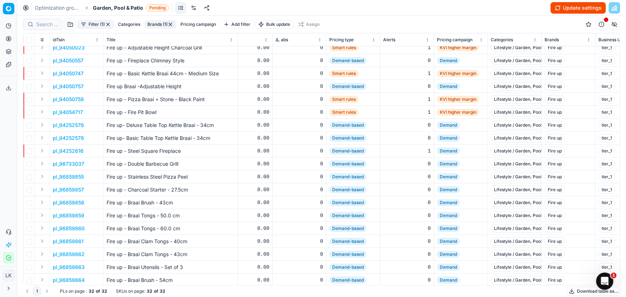
click at [567, 9] on button "Update settings" at bounding box center [577, 7] width 55 height 11
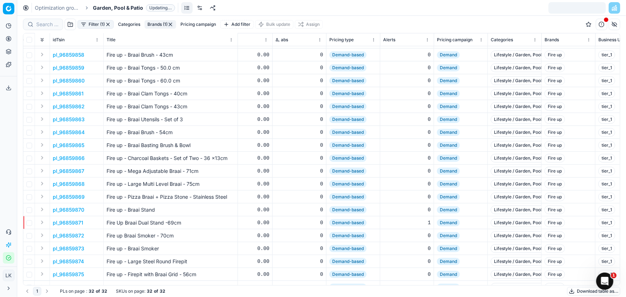
scroll to position [179, 772]
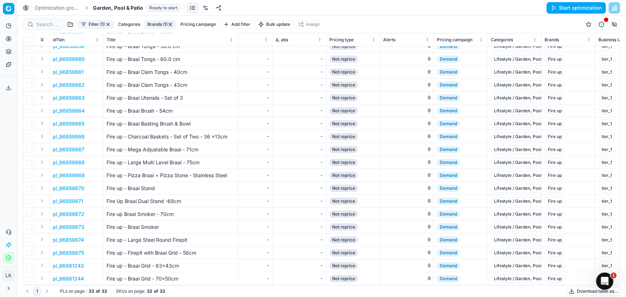
click at [554, 8] on button "Start optimization" at bounding box center [575, 7] width 59 height 11
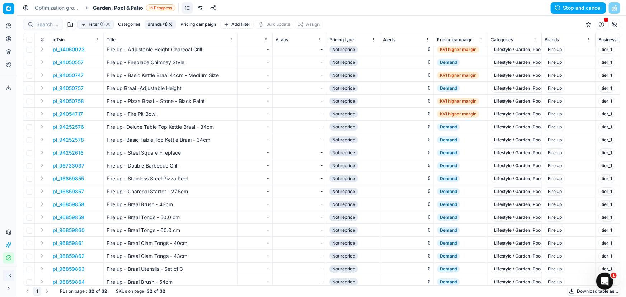
scroll to position [0, 772]
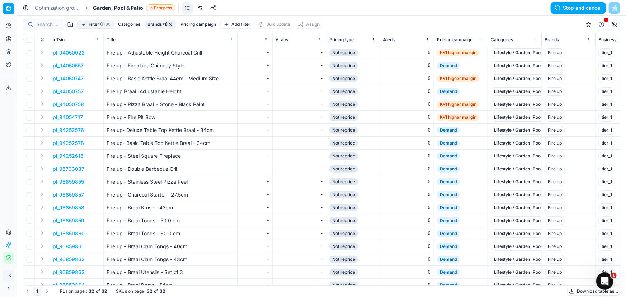
click at [365, 15] on div "Optimization groups Garden, Pool & Patio In Progress Stop and cancel" at bounding box center [321, 8] width 608 height 16
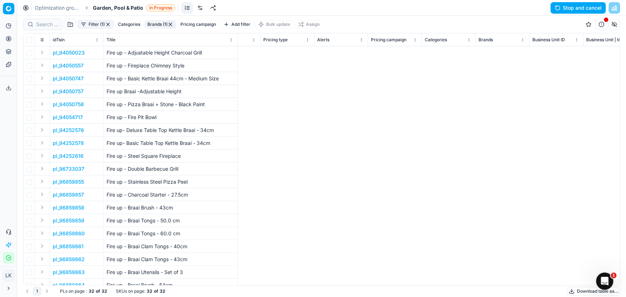
scroll to position [0, 0]
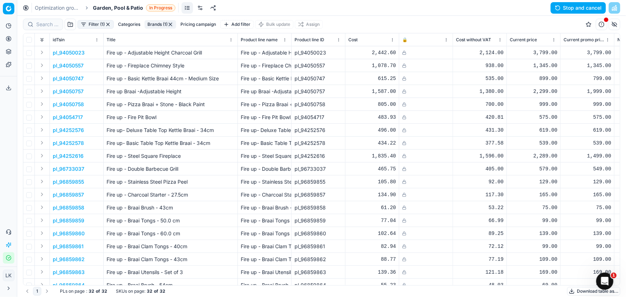
click at [344, 9] on div "Optimization groups Garden, Pool & Patio In Progress Stop and cancel" at bounding box center [321, 8] width 608 height 16
click at [10, 146] on div "Analytics Pricing Product portfolio Templates Export service 0 Contact support …" at bounding box center [8, 141] width 17 height 249
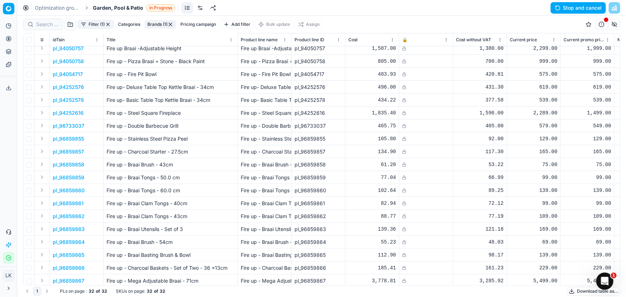
click at [405, 7] on div "Optimization groups Garden, Pool & Patio In Progress Stop and cancel" at bounding box center [321, 8] width 608 height 16
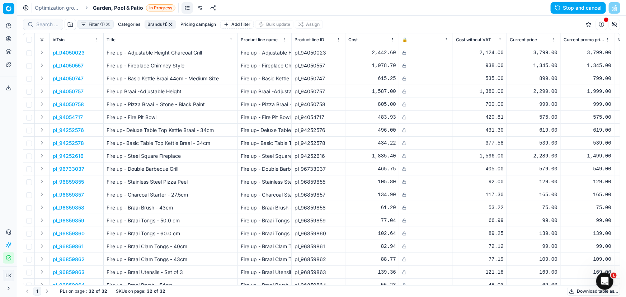
click at [357, 11] on div "Optimization groups Garden, Pool & Patio In Progress Stop and cancel" at bounding box center [321, 8] width 608 height 16
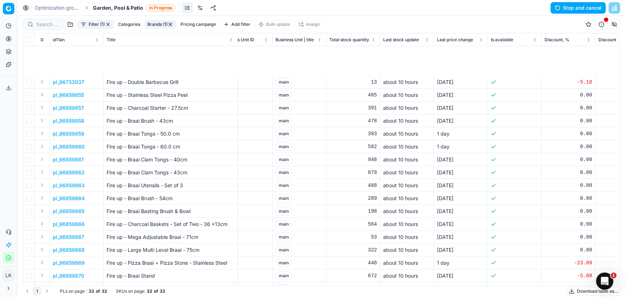
scroll to position [179, 1149]
